Goal: Find specific page/section: Find specific page/section

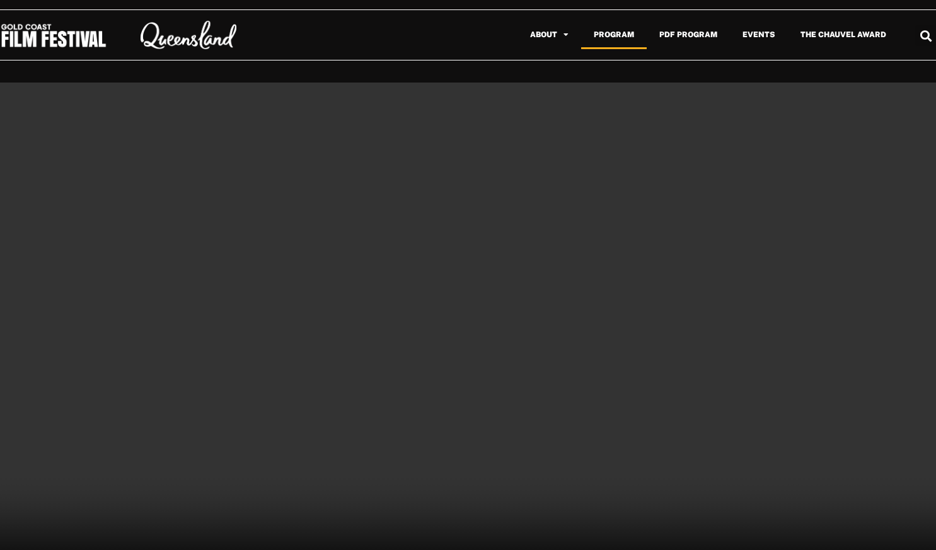
click at [623, 39] on link "Program" at bounding box center [614, 34] width 66 height 29
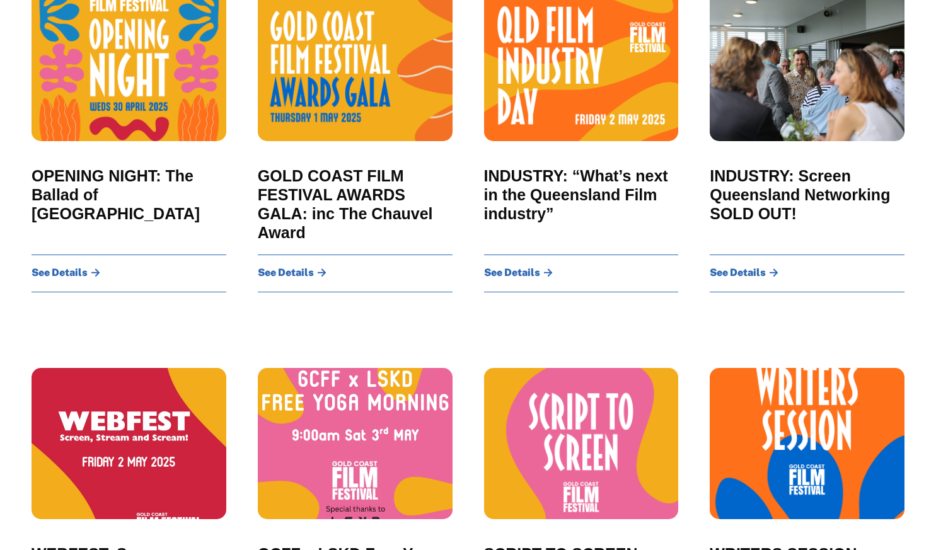
scroll to position [241, 0]
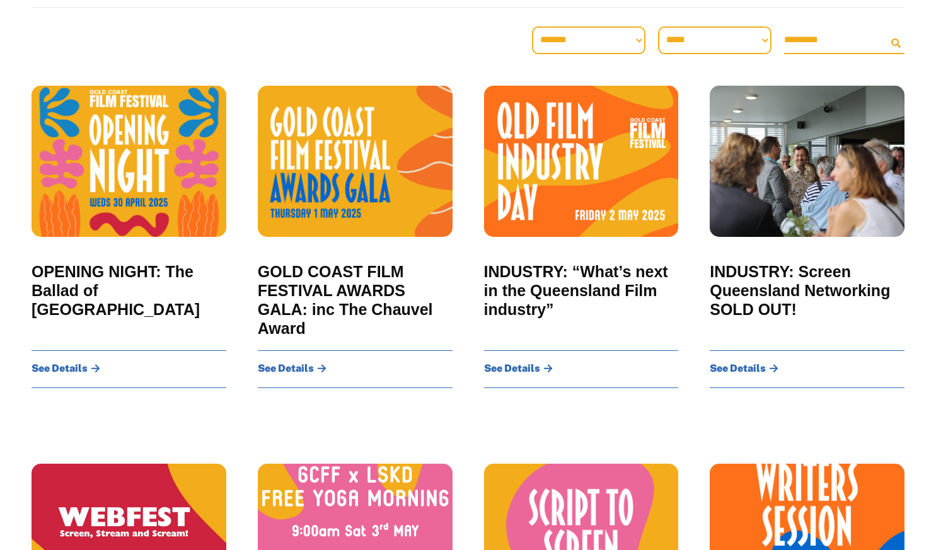
drag, startPoint x: 945, startPoint y: 85, endPoint x: 896, endPoint y: 13, distance: 87.6
